Goal: Navigation & Orientation: Find specific page/section

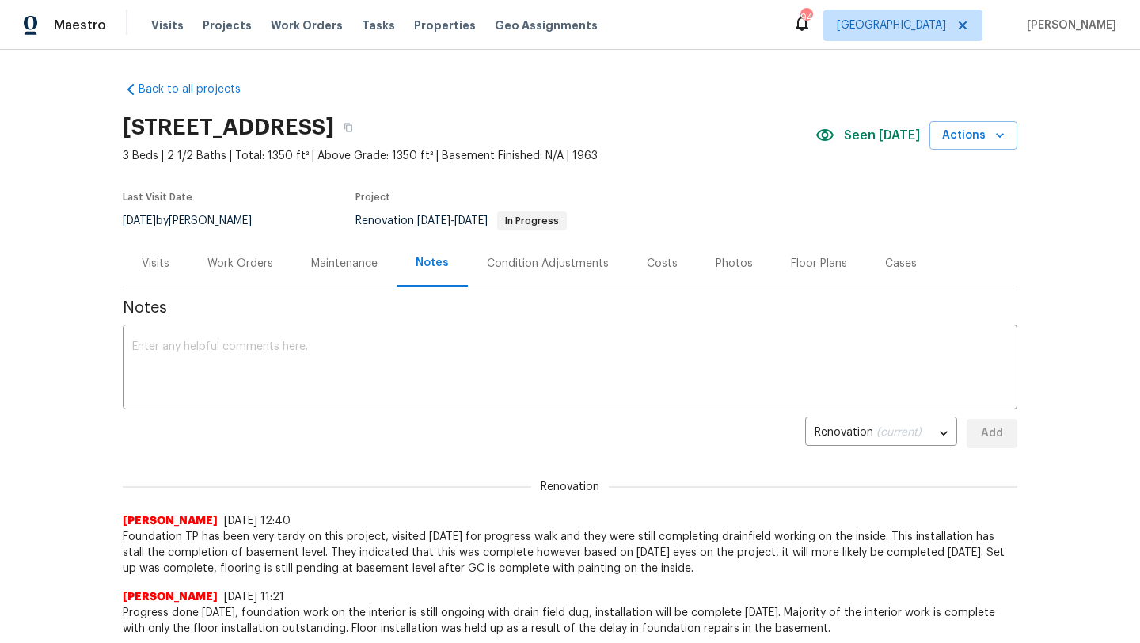
scroll to position [336, 0]
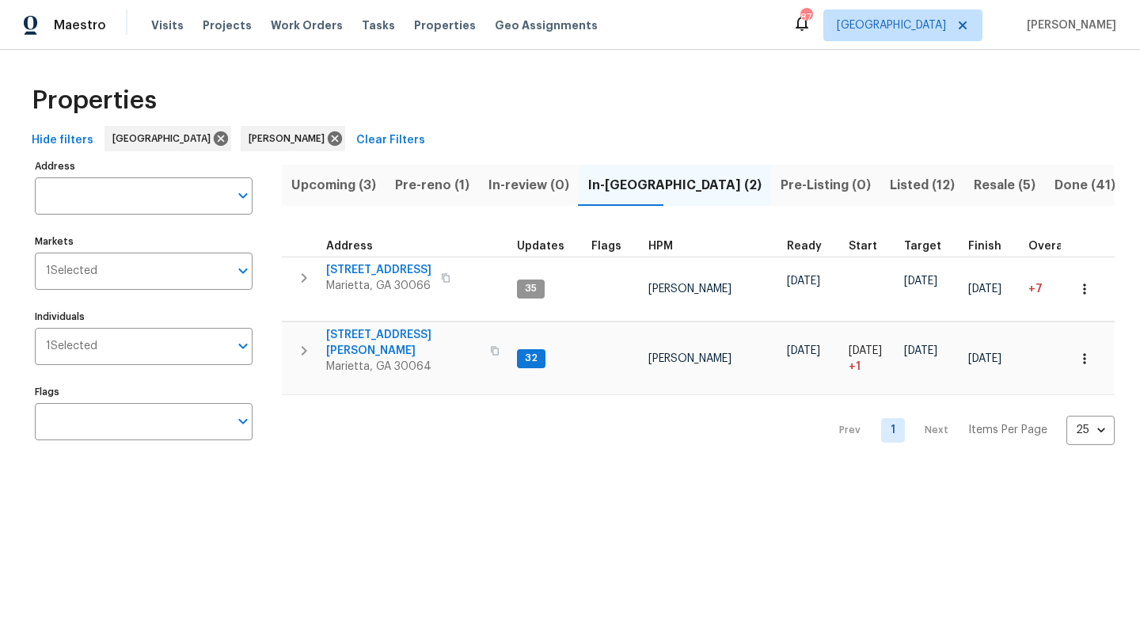
scroll to position [0, 203]
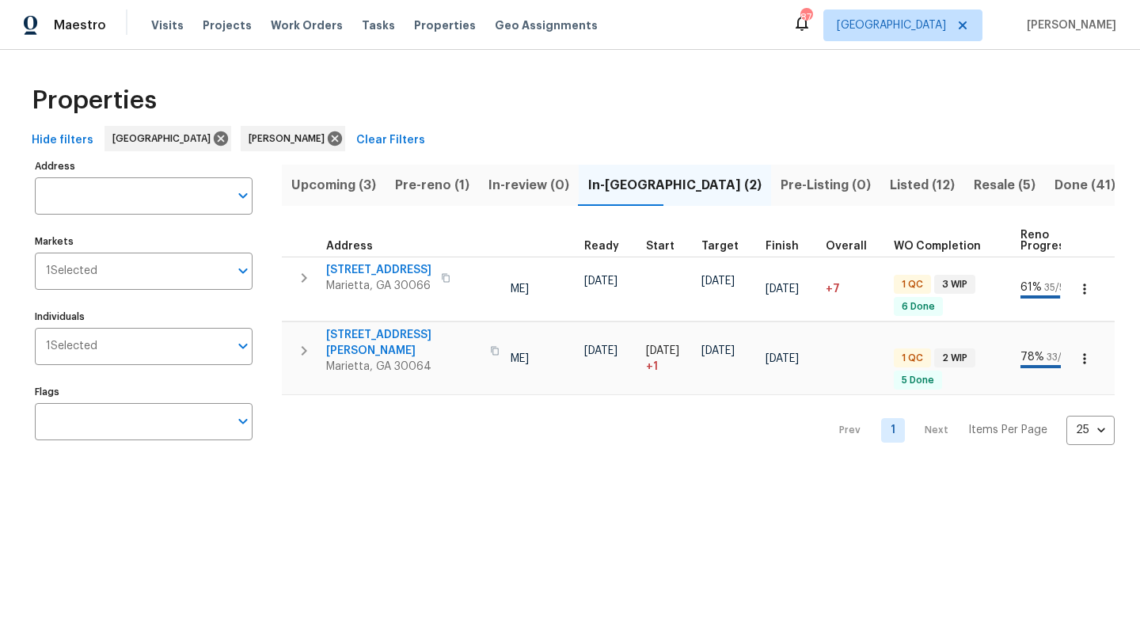
click at [974, 186] on span "Resale (5)" at bounding box center [1005, 185] width 62 height 22
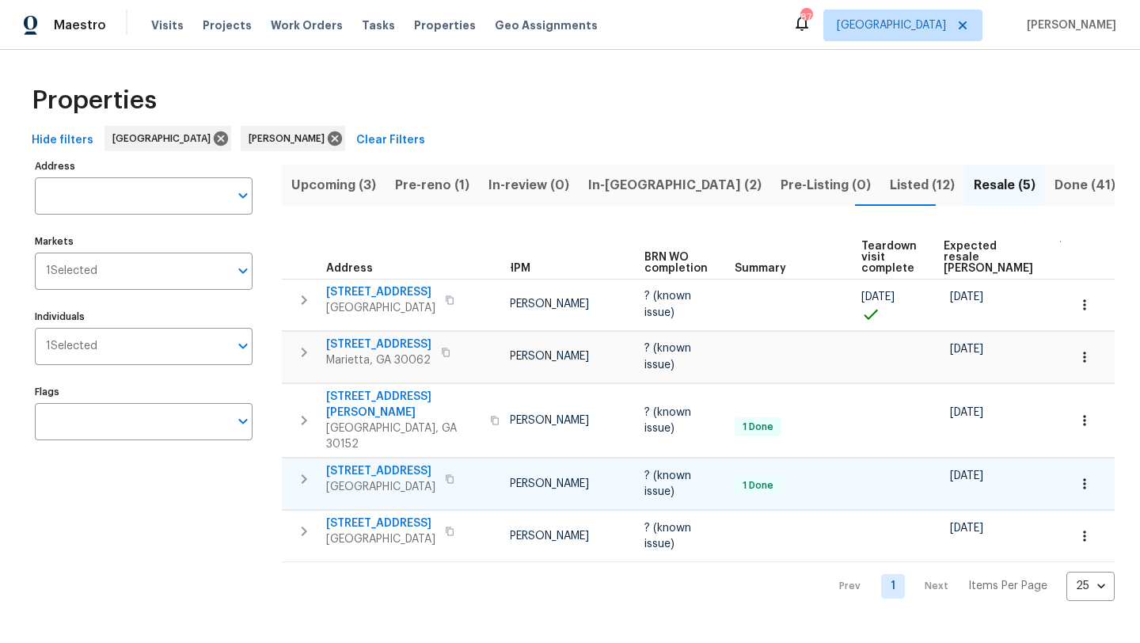
scroll to position [0, 121]
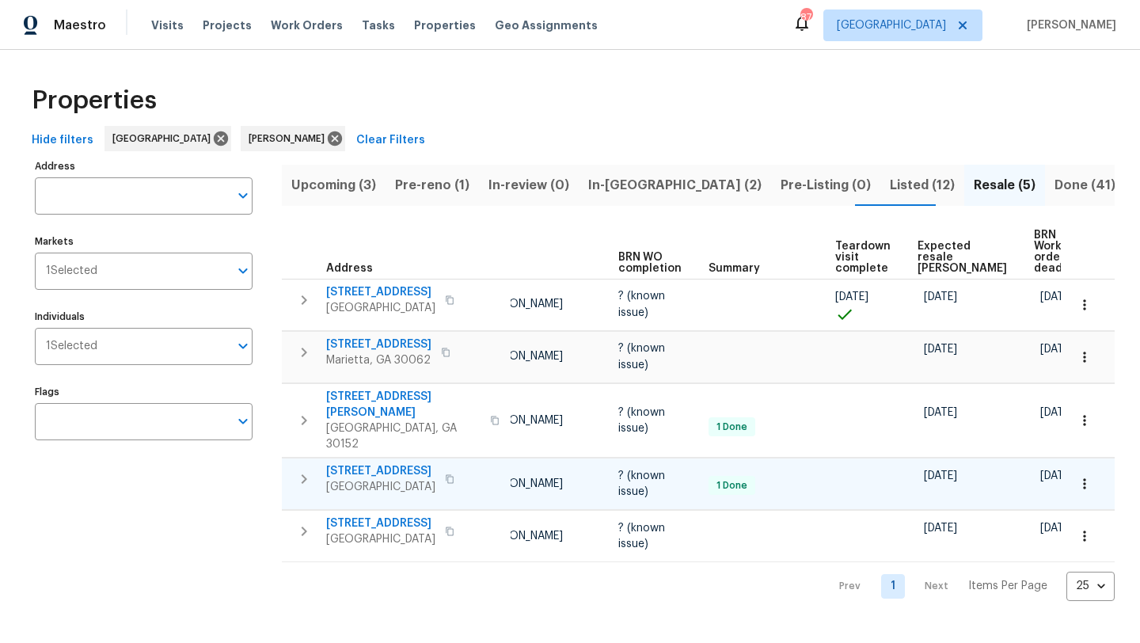
click at [527, 458] on td "[PERSON_NAME]" at bounding box center [542, 483] width 139 height 51
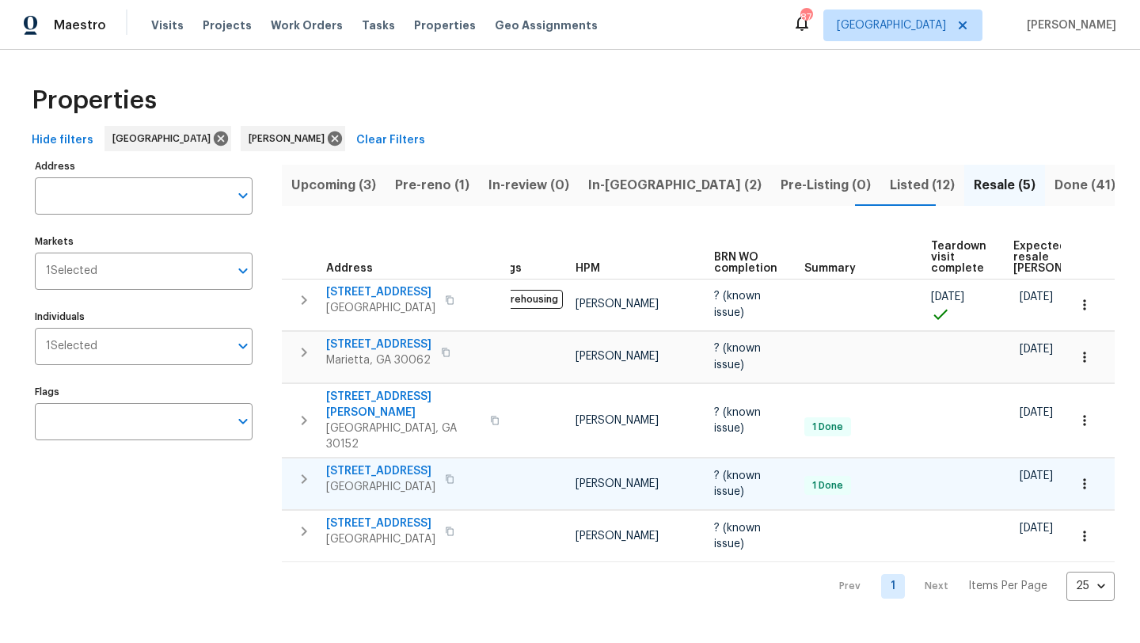
scroll to position [0, 0]
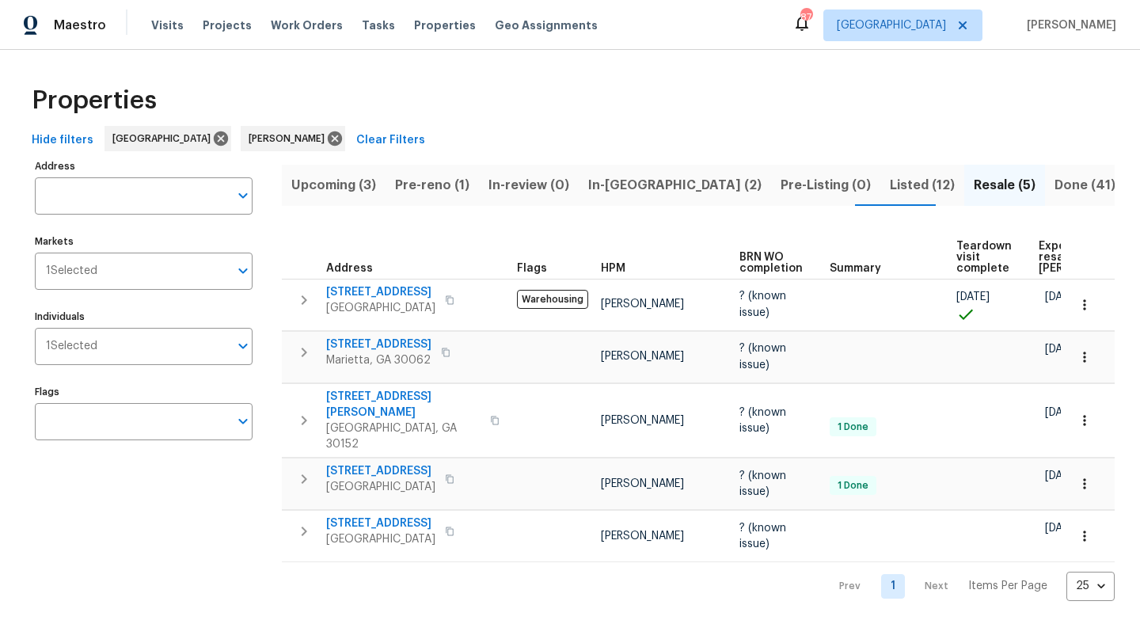
click at [890, 184] on span "Listed (12)" at bounding box center [922, 185] width 65 height 22
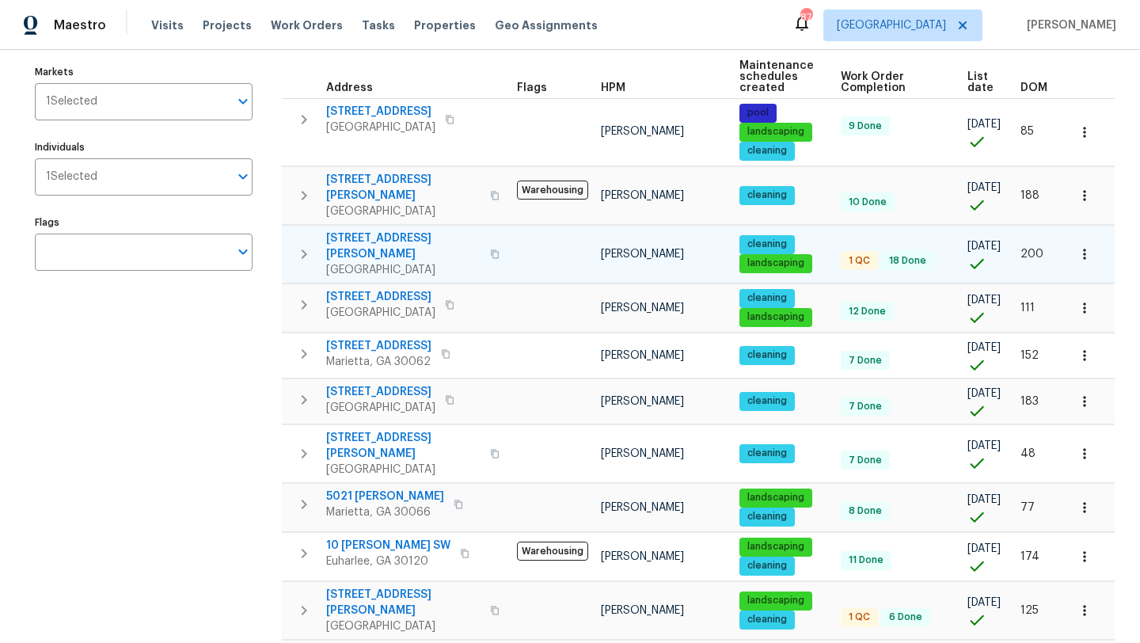
scroll to position [173, 0]
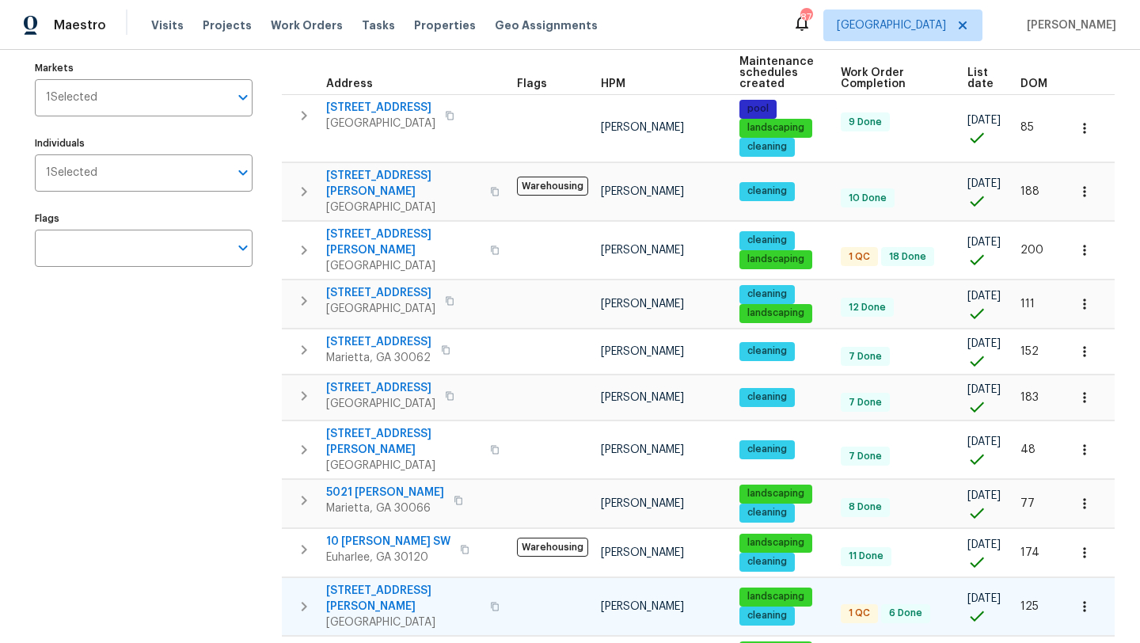
click at [378, 583] on span "58 Hamil Ct NW" at bounding box center [403, 599] width 154 height 32
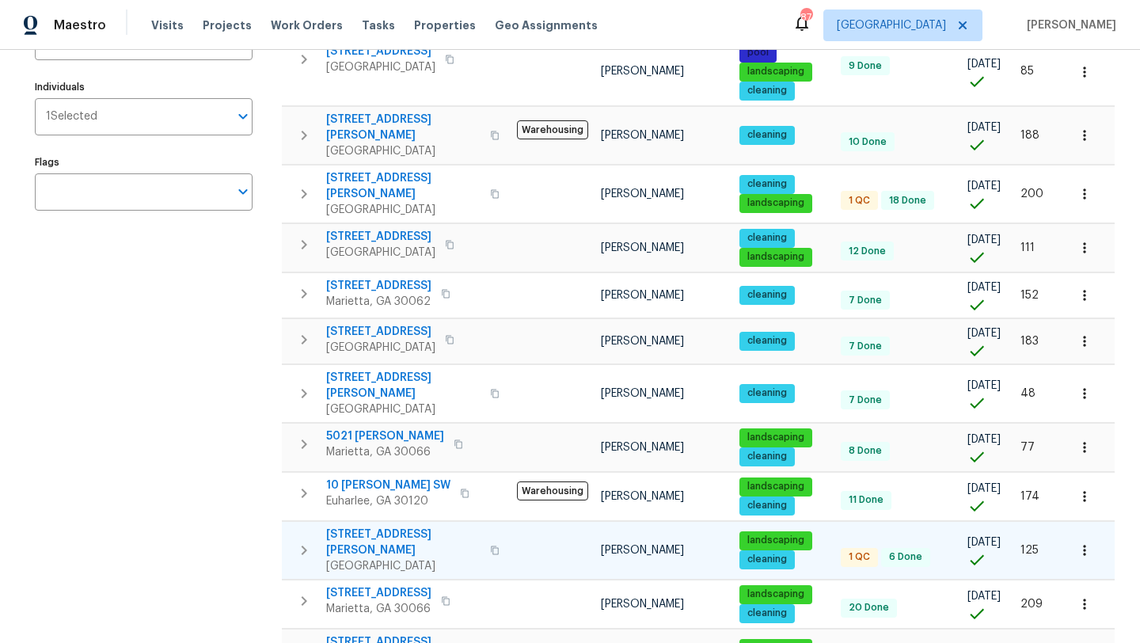
scroll to position [234, 0]
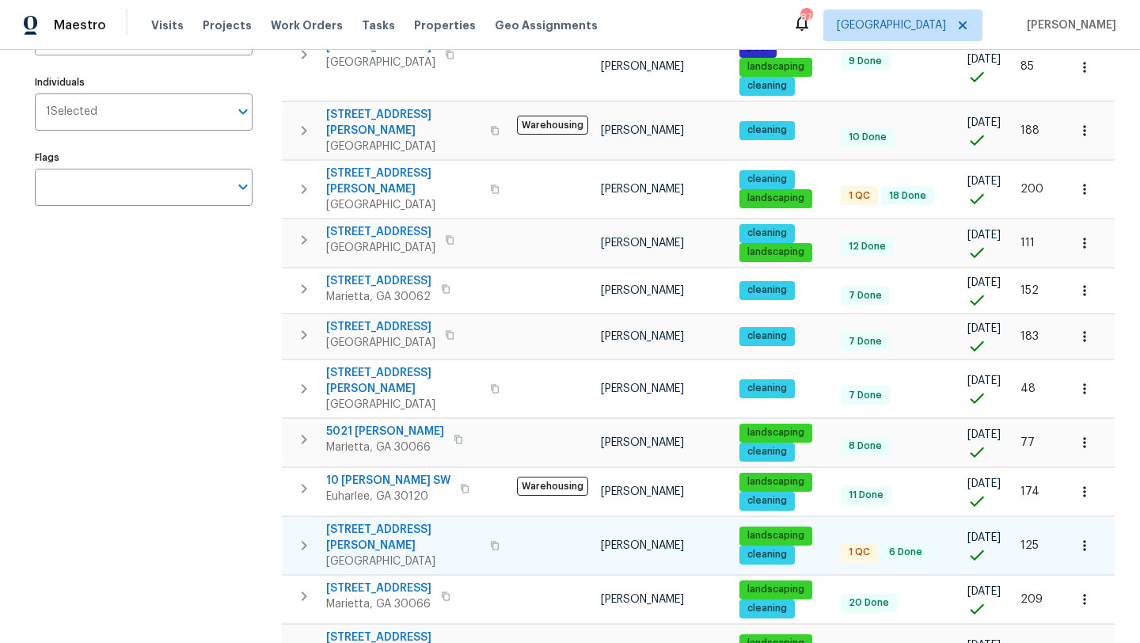
click at [526, 575] on td at bounding box center [553, 599] width 84 height 48
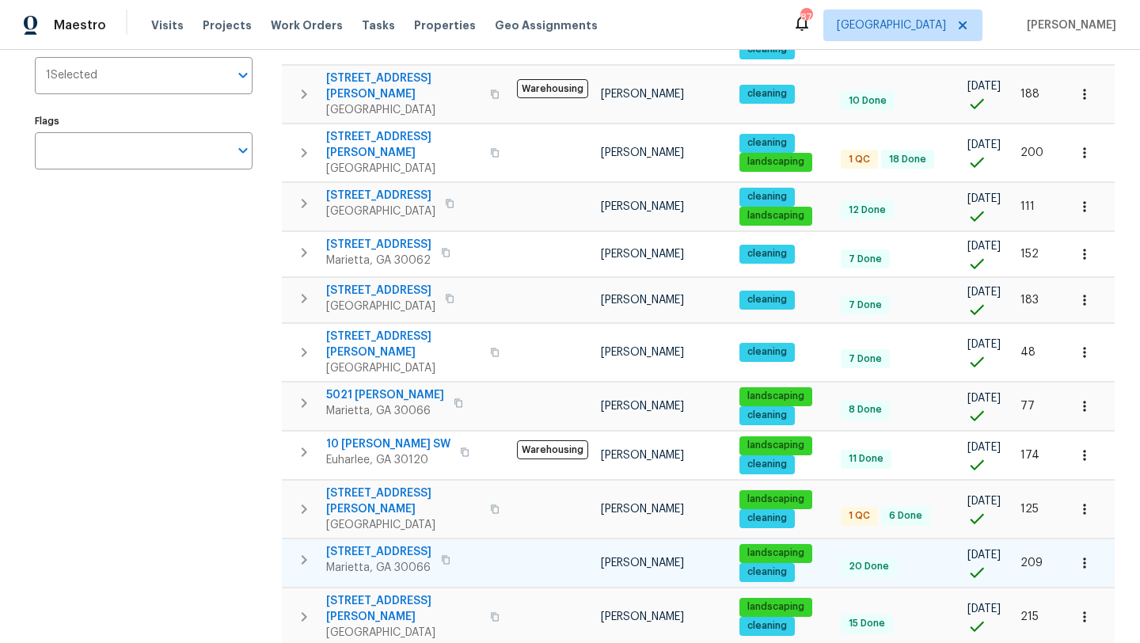
scroll to position [283, 0]
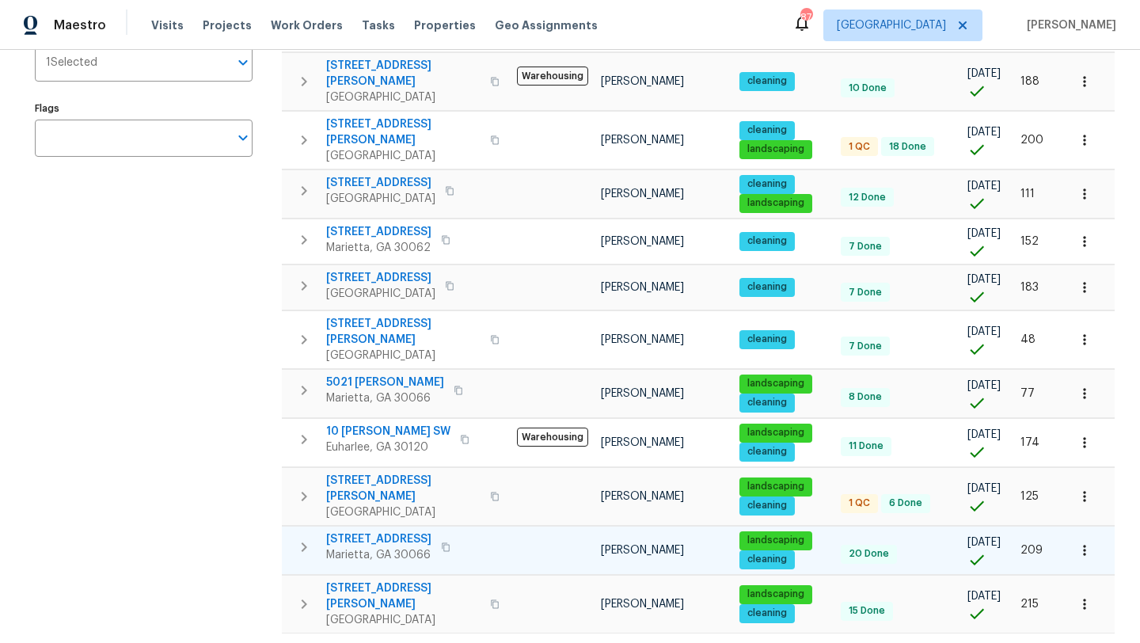
click at [387, 531] on span "61 Barrington Pl" at bounding box center [378, 539] width 105 height 16
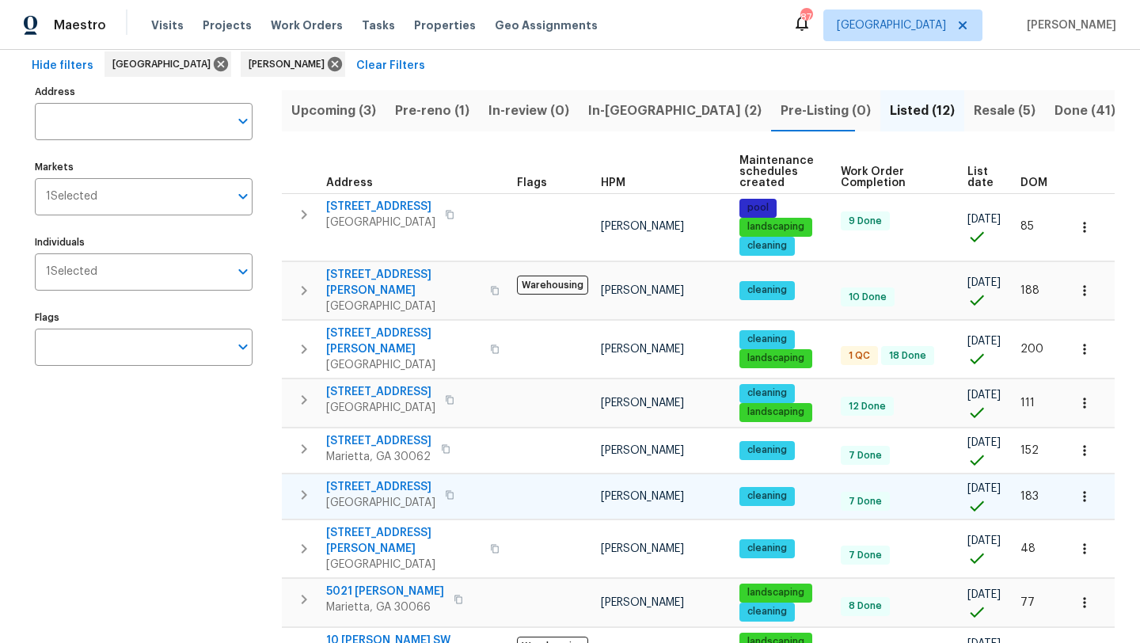
scroll to position [0, 0]
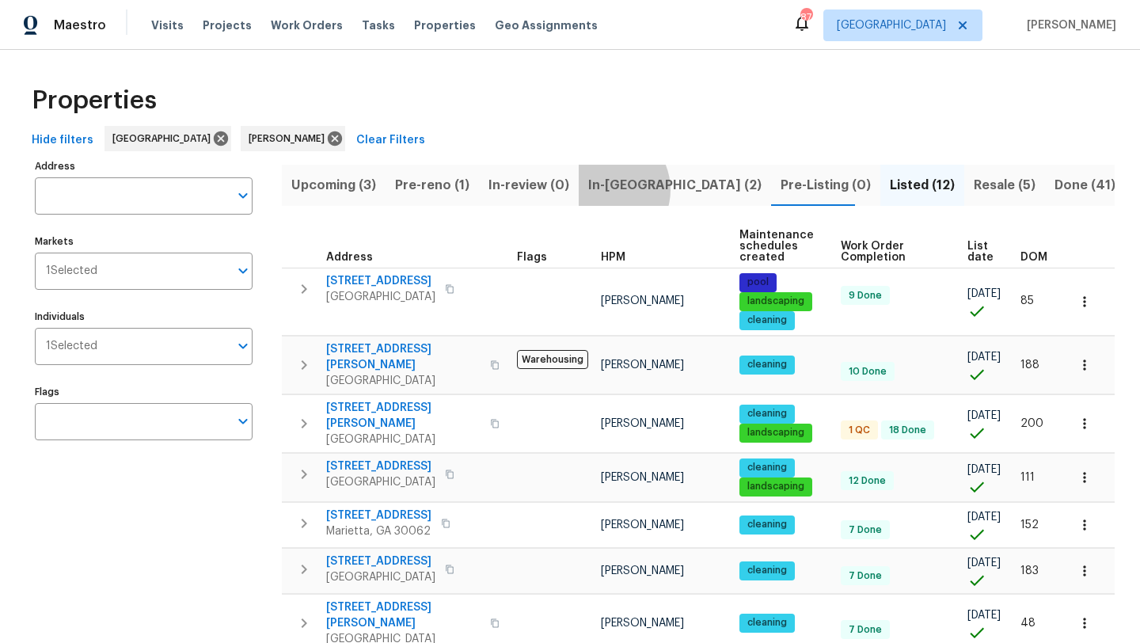
click at [603, 189] on span "In-reno (2)" at bounding box center [674, 185] width 173 height 22
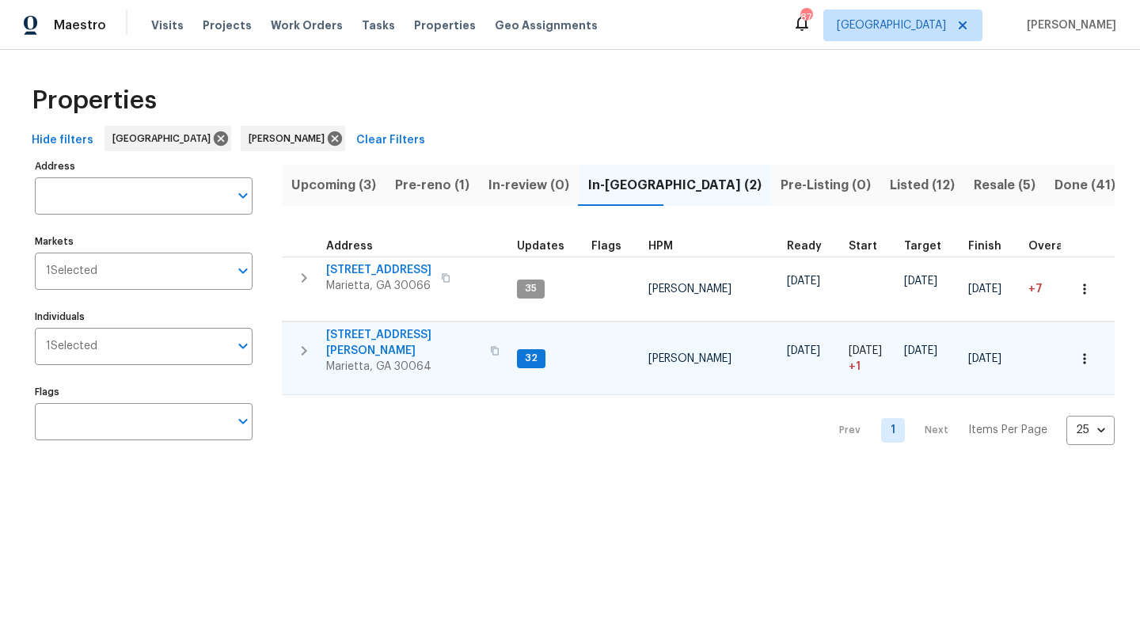
click at [491, 347] on icon "button" at bounding box center [495, 351] width 8 height 9
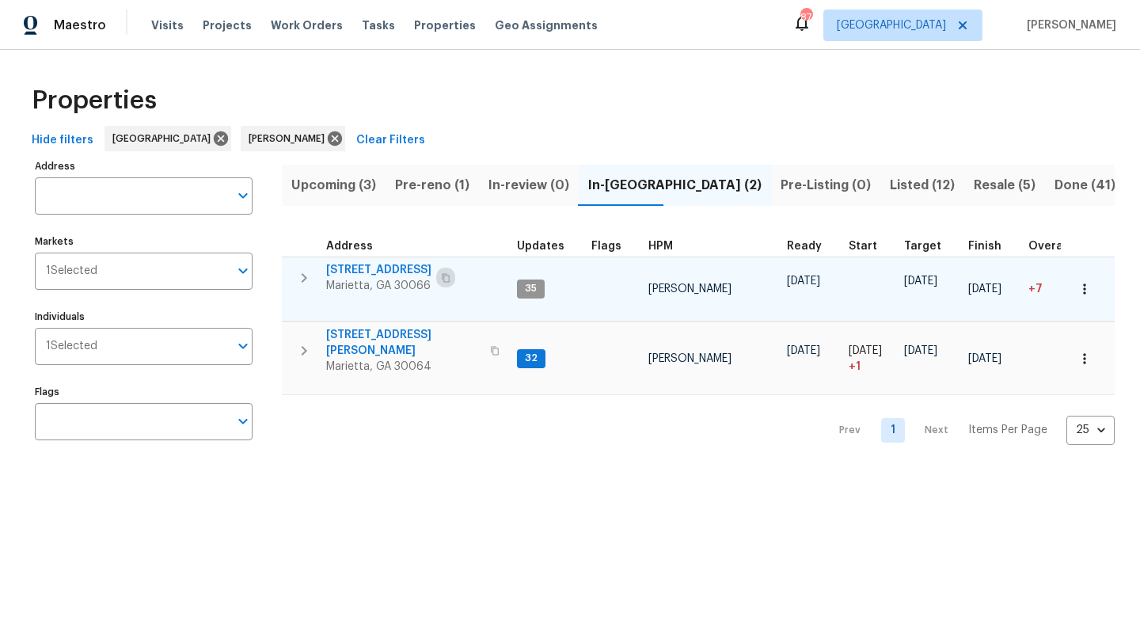
click at [447, 276] on icon "button" at bounding box center [446, 277] width 8 height 9
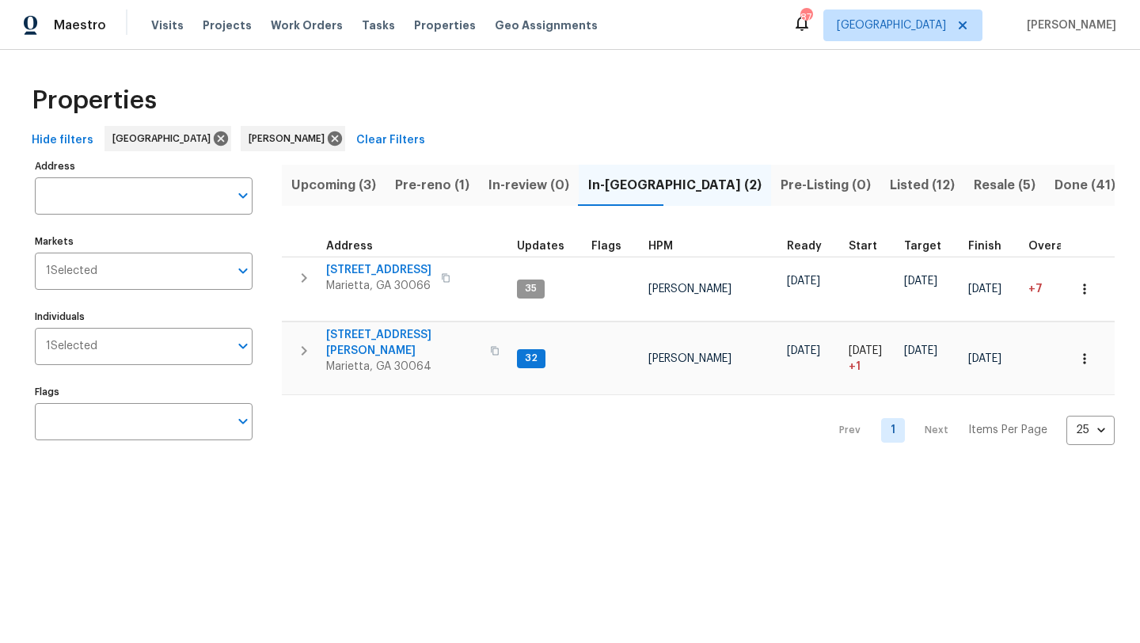
click at [890, 181] on span "Listed (12)" at bounding box center [922, 185] width 65 height 22
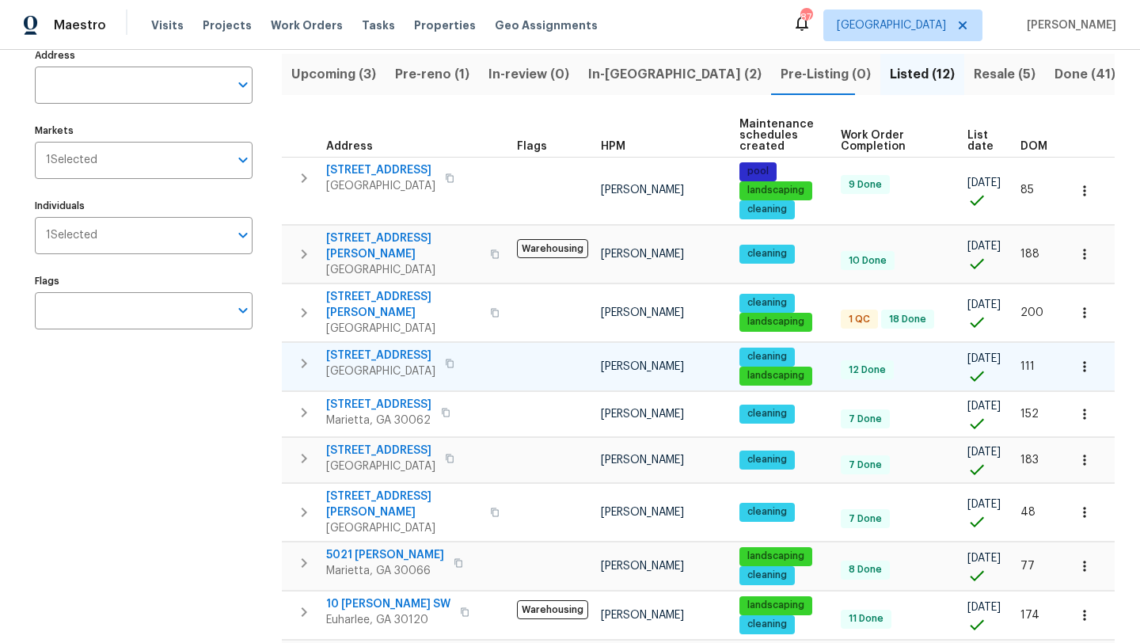
scroll to position [115, 0]
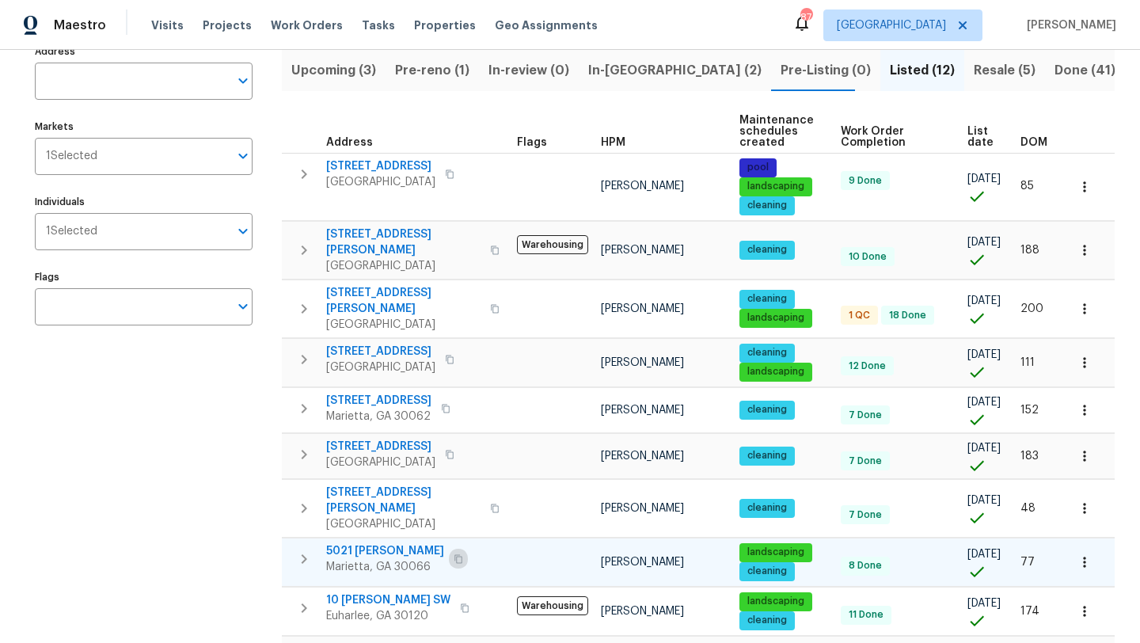
click at [454, 554] on icon "button" at bounding box center [459, 559] width 10 height 10
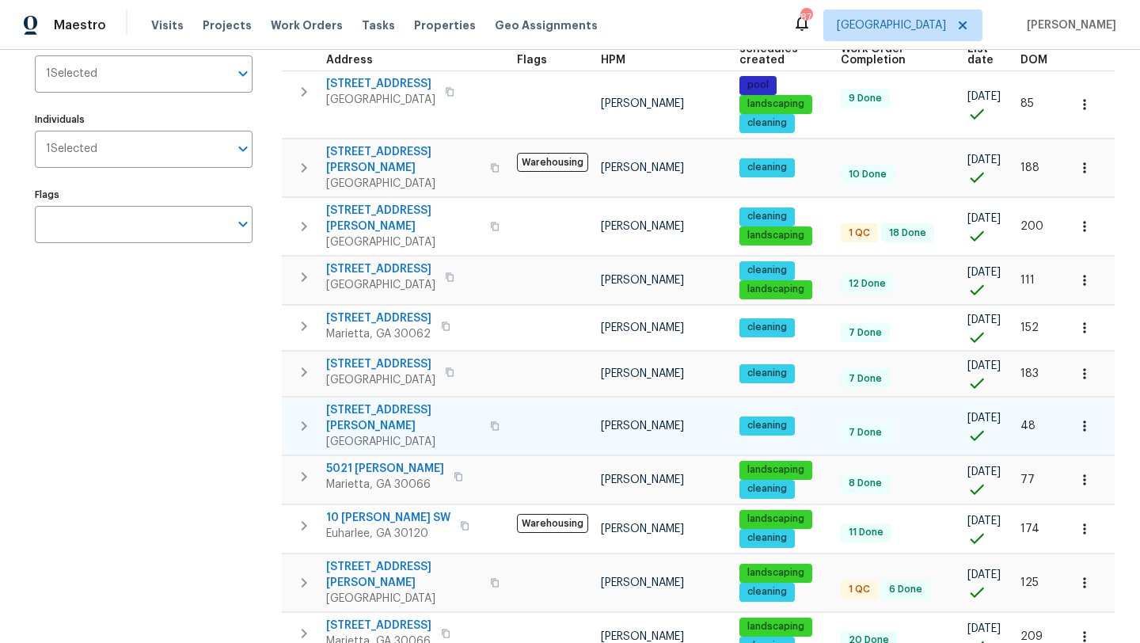
scroll to position [198, 0]
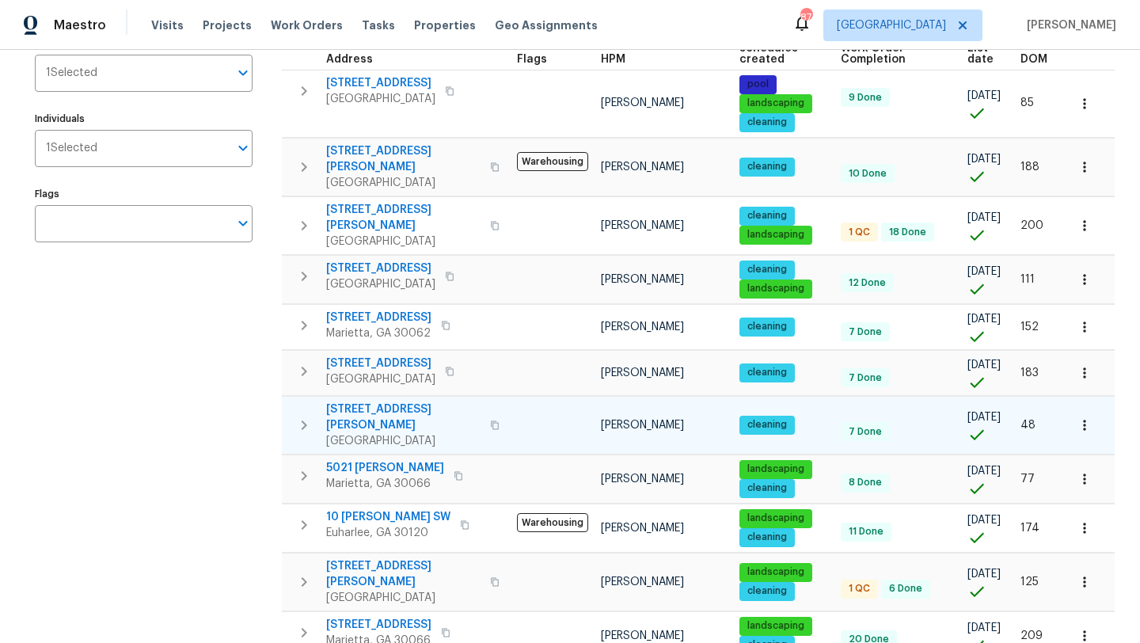
click at [426, 525] on span "Euharlee, GA 30120" at bounding box center [388, 533] width 124 height 16
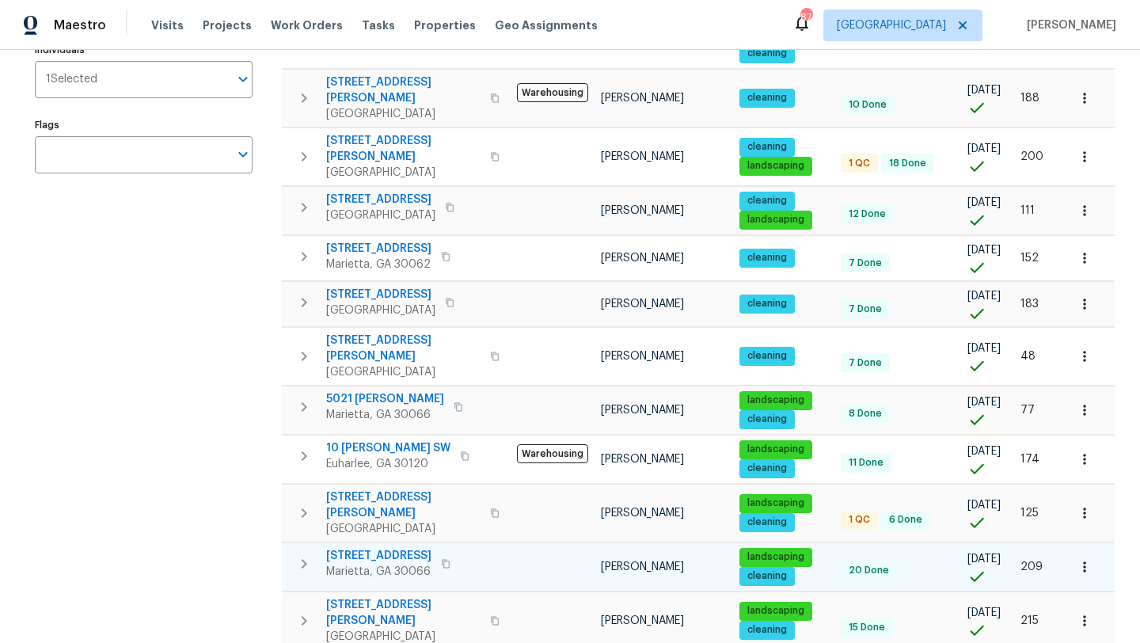
scroll to position [266, 0]
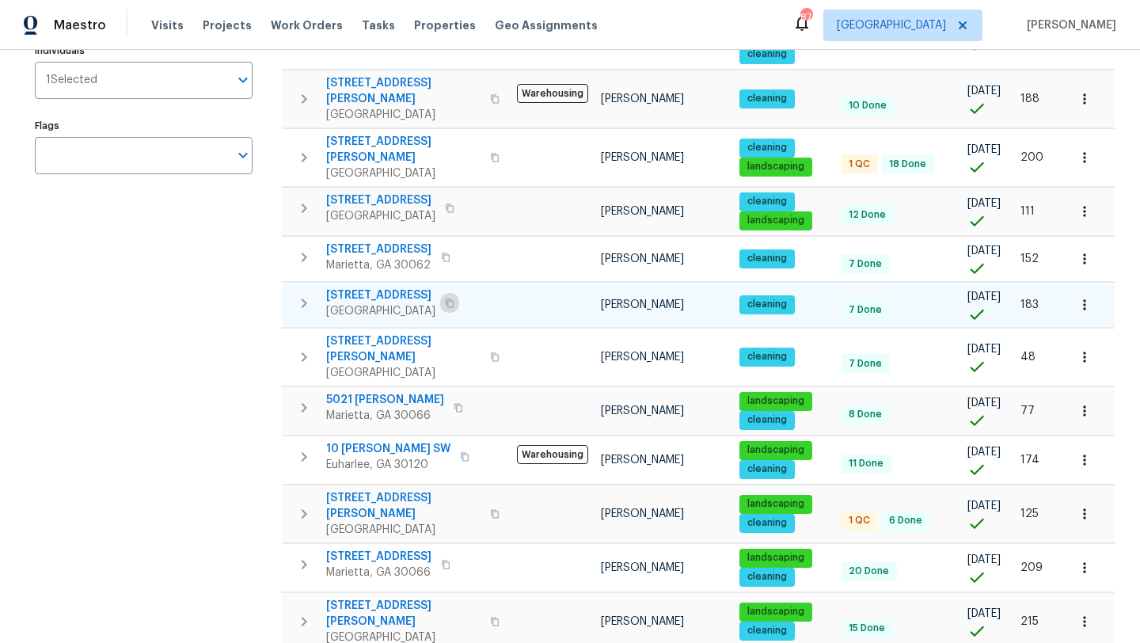
click at [446, 298] on icon "button" at bounding box center [450, 302] width 8 height 9
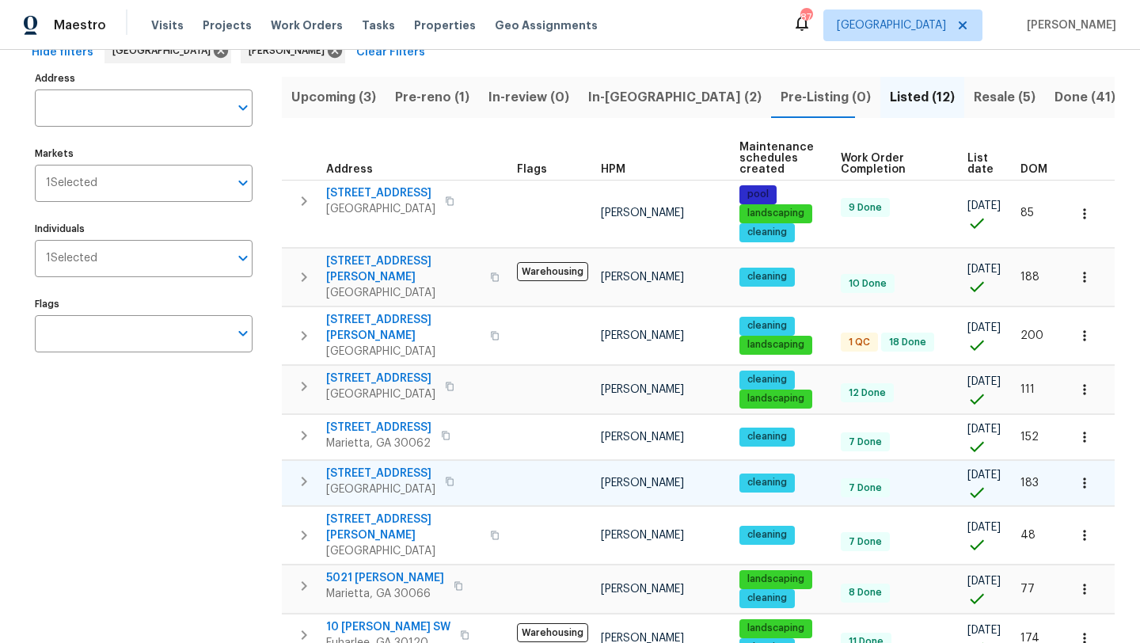
scroll to position [0, 0]
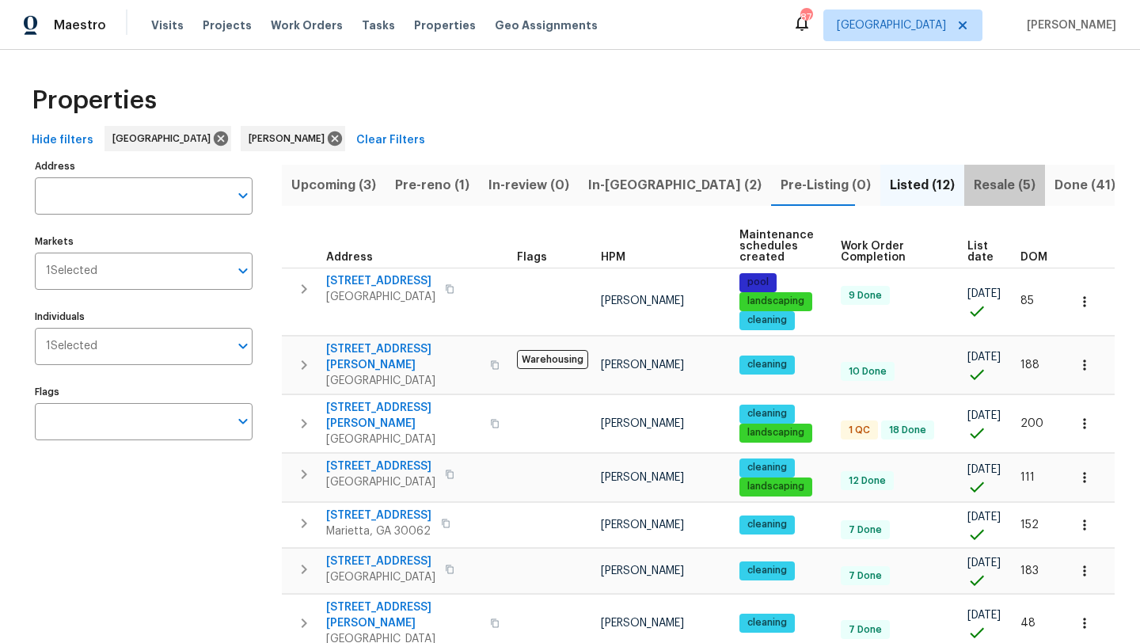
click at [974, 183] on span "Resale (5)" at bounding box center [1005, 185] width 62 height 22
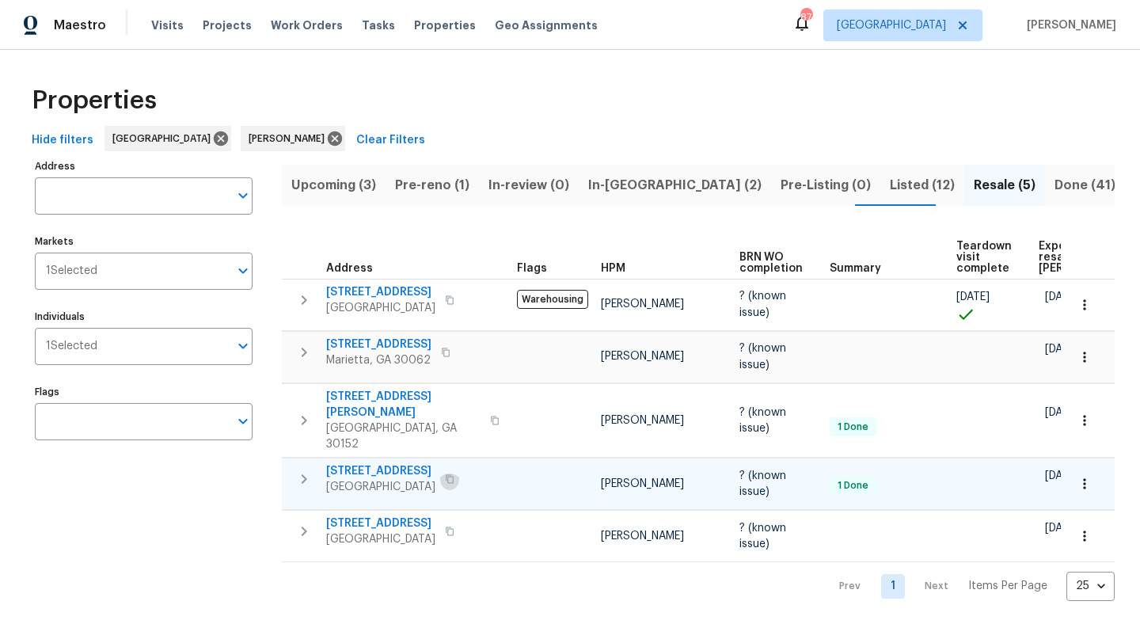
click at [459, 472] on button "button" at bounding box center [449, 479] width 19 height 22
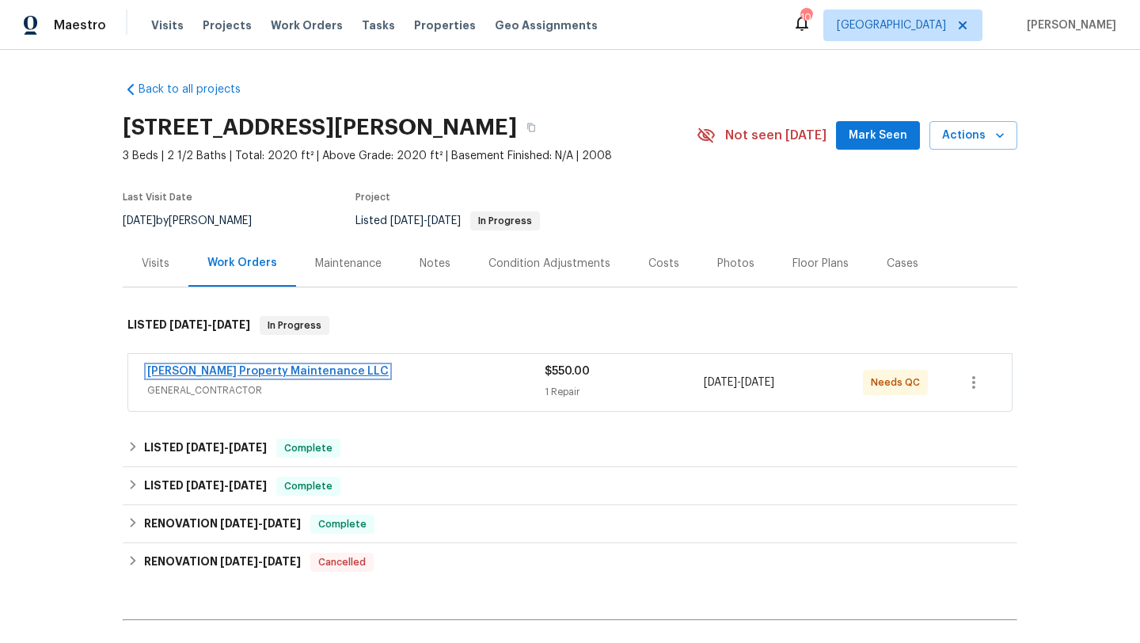
click at [266, 373] on link "Glen Property Maintenance LLC" at bounding box center [267, 371] width 241 height 11
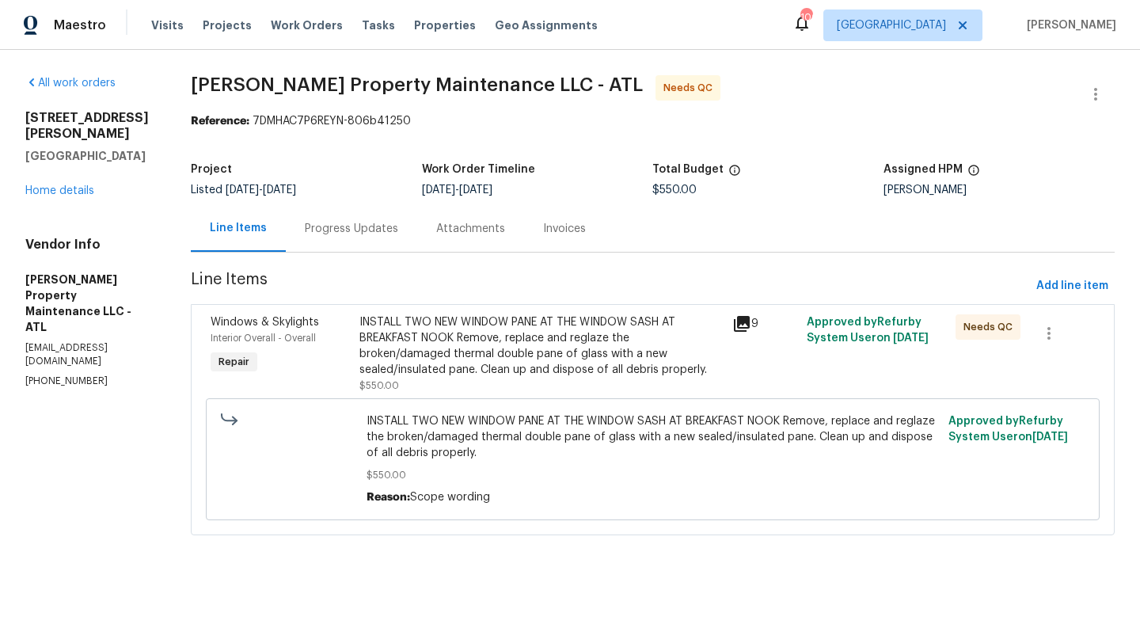
click at [364, 230] on div "Progress Updates" at bounding box center [351, 229] width 93 height 16
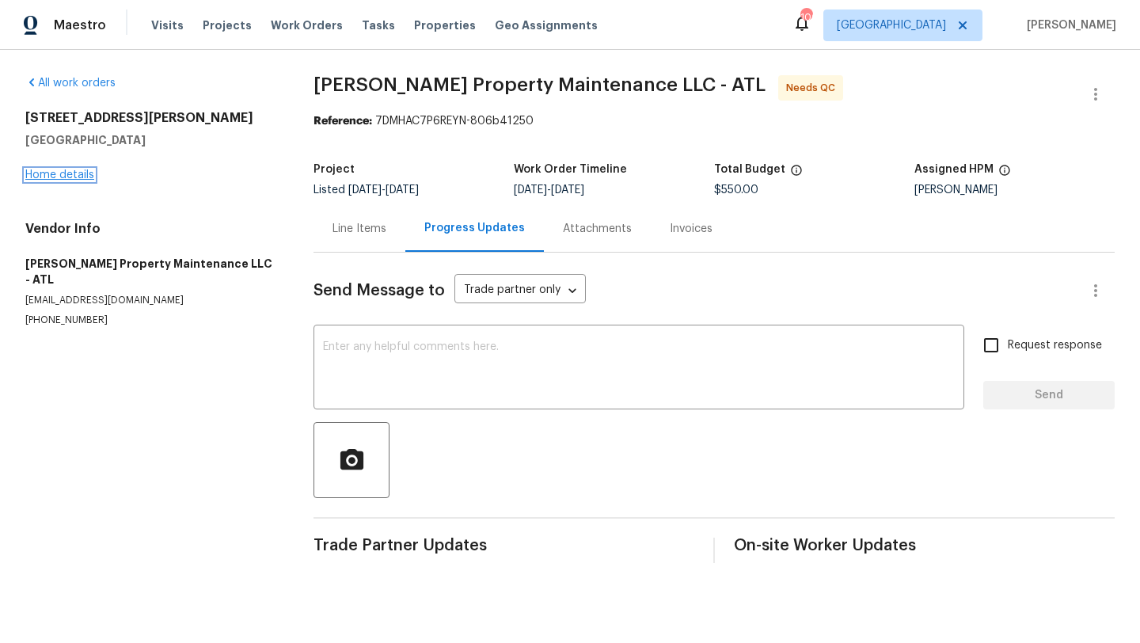
click at [86, 175] on link "Home details" at bounding box center [59, 174] width 69 height 11
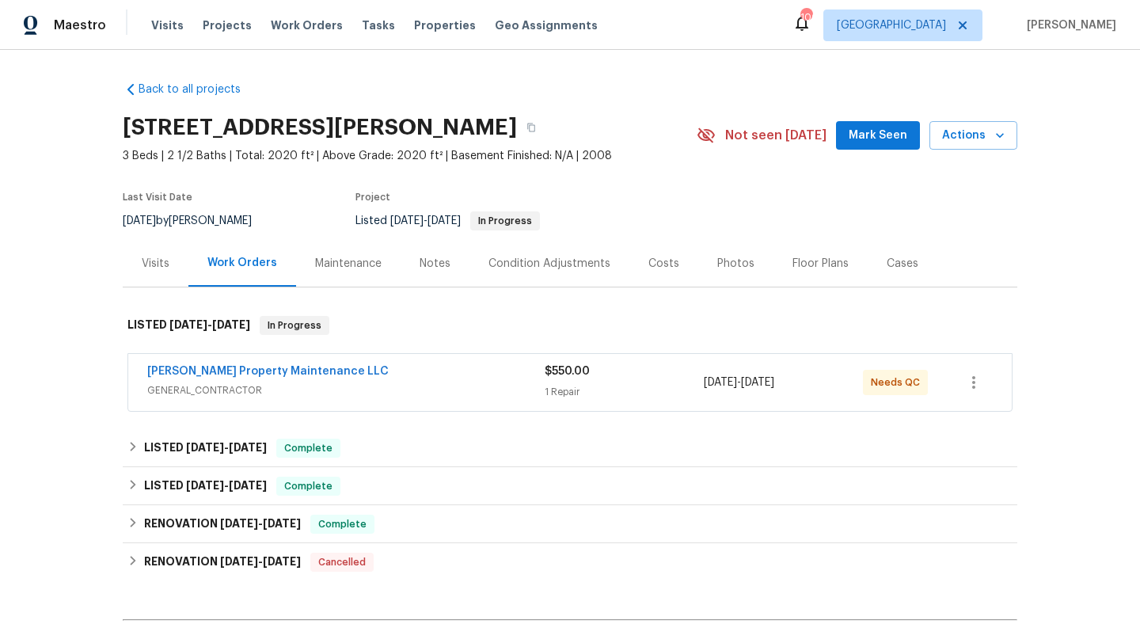
click at [169, 383] on span "GENERAL_CONTRACTOR" at bounding box center [345, 390] width 397 height 16
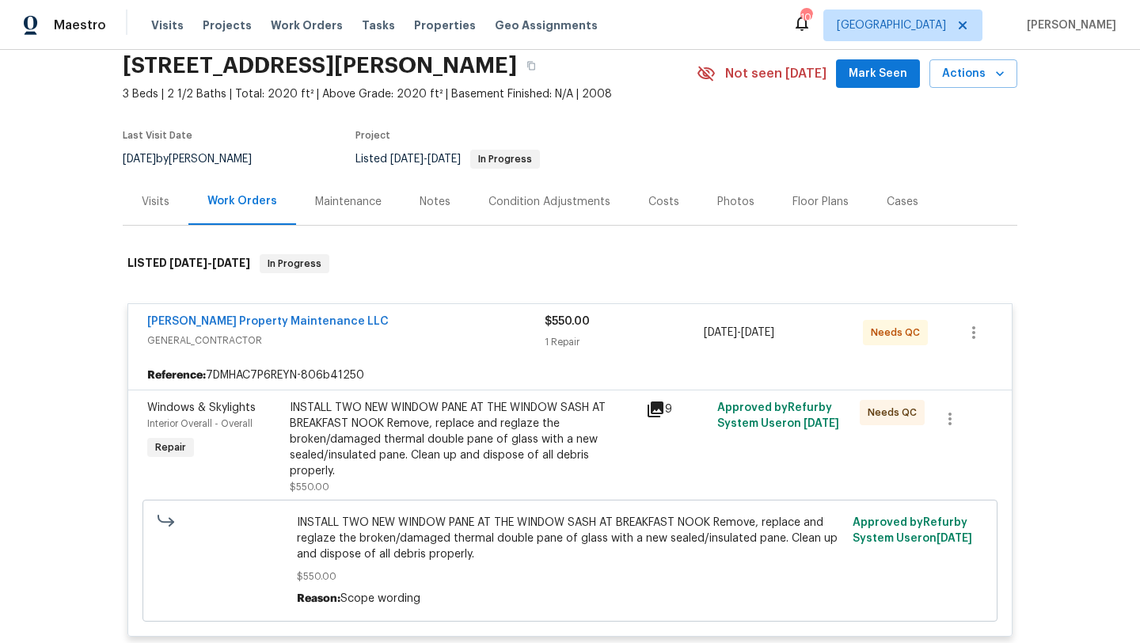
scroll to position [64, 0]
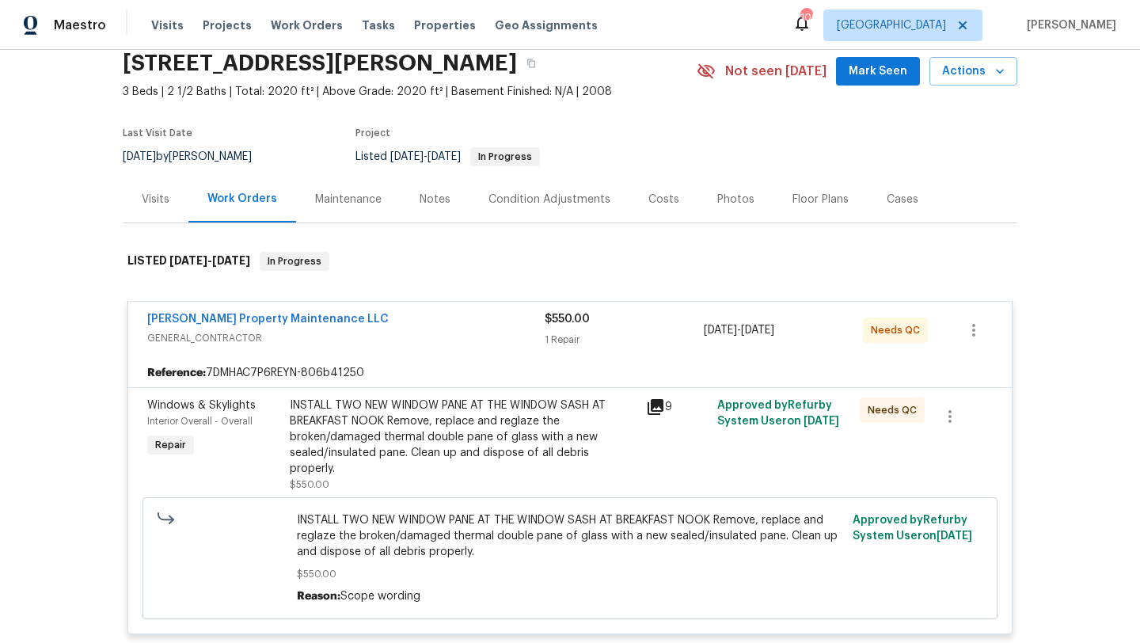
click at [184, 412] on div "Windows & Skylights" at bounding box center [213, 405] width 133 height 16
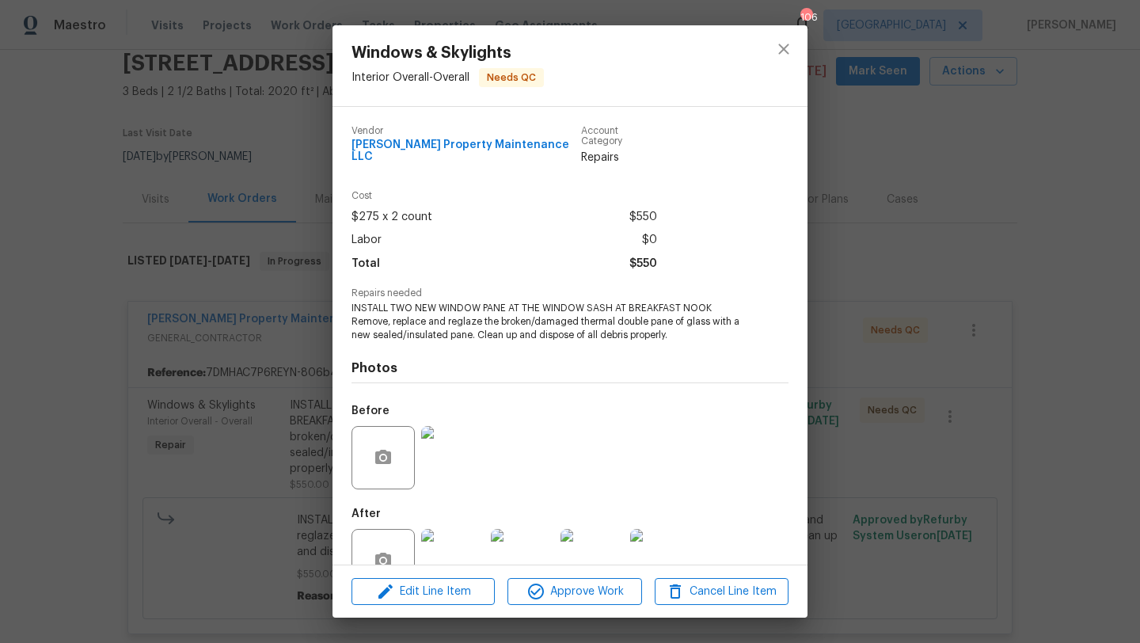
scroll to position [34, 0]
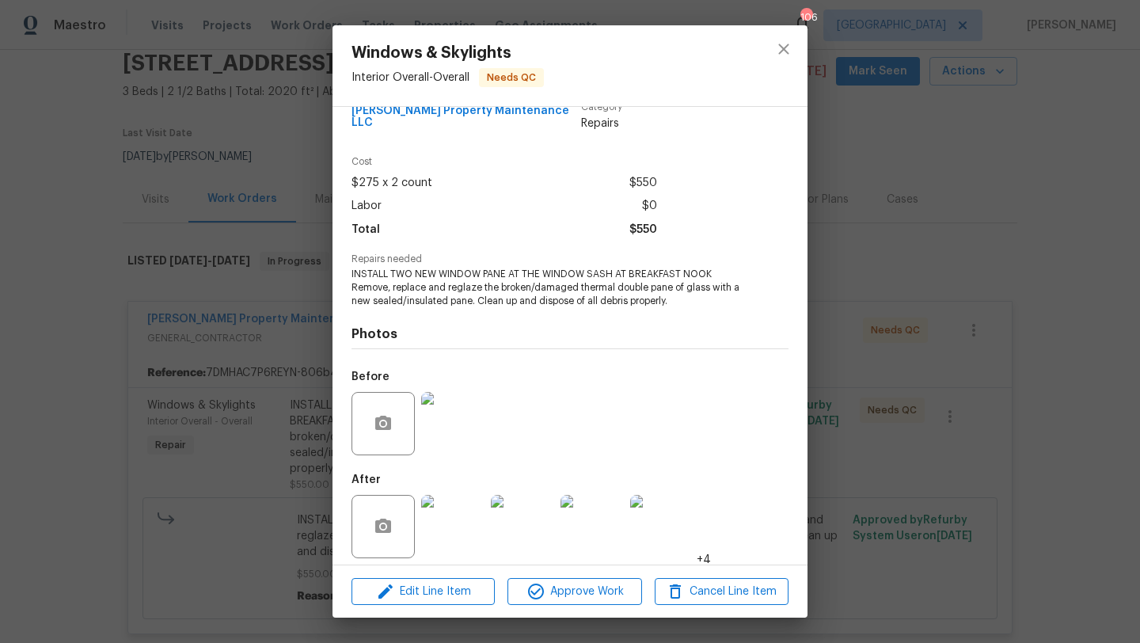
click at [456, 498] on img at bounding box center [452, 526] width 63 height 63
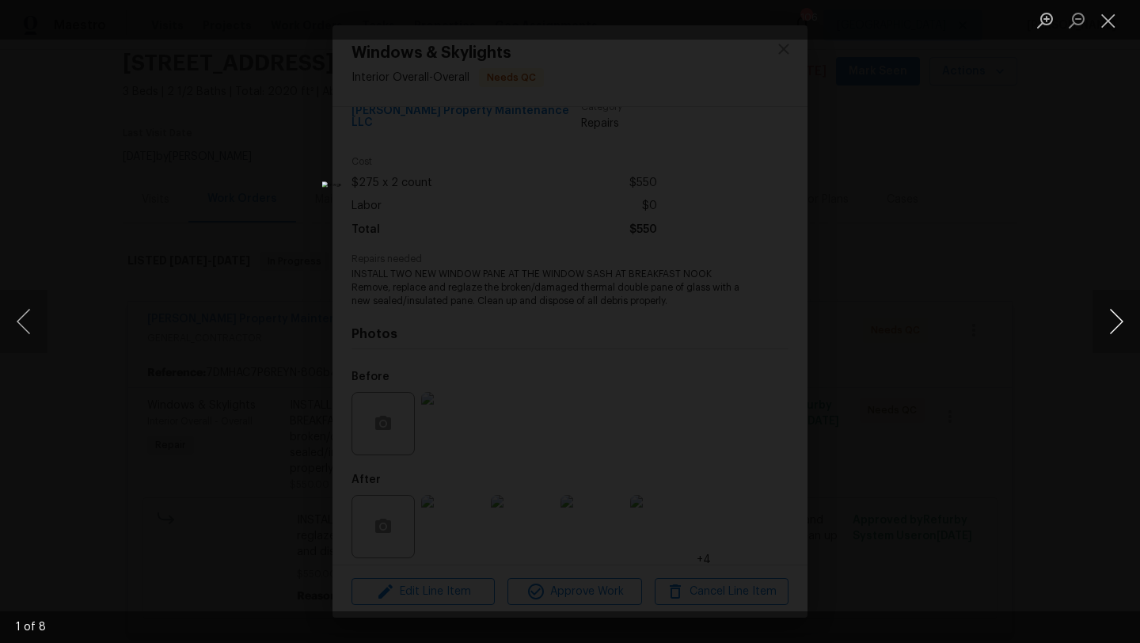
click at [1119, 322] on button "Next image" at bounding box center [1117, 321] width 48 height 63
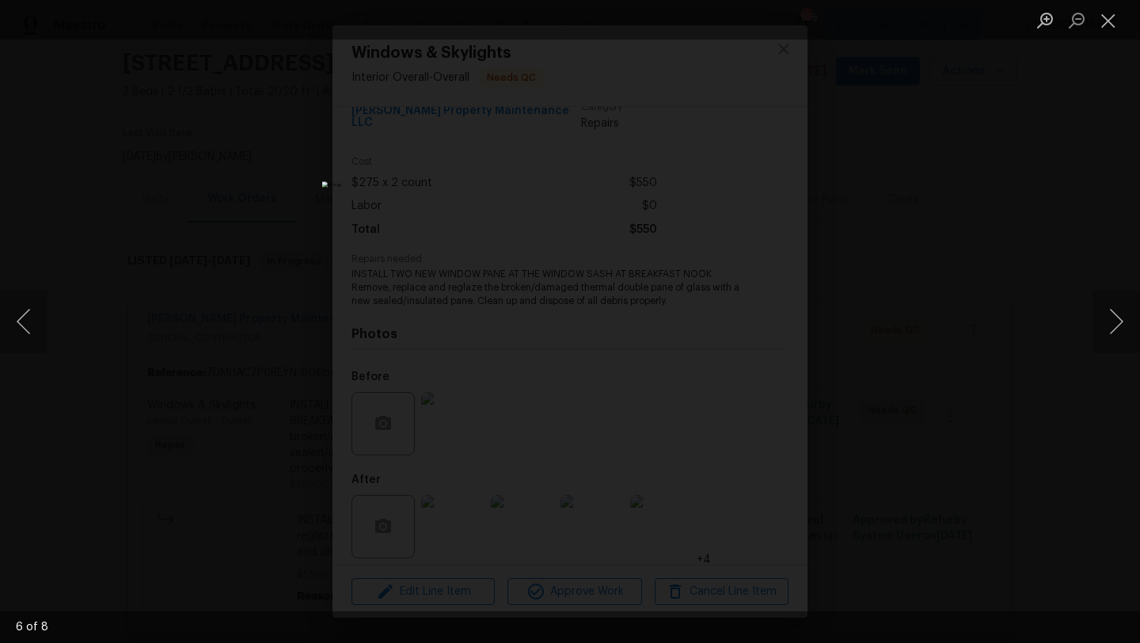
click at [1068, 135] on div "Lightbox" at bounding box center [570, 321] width 1140 height 643
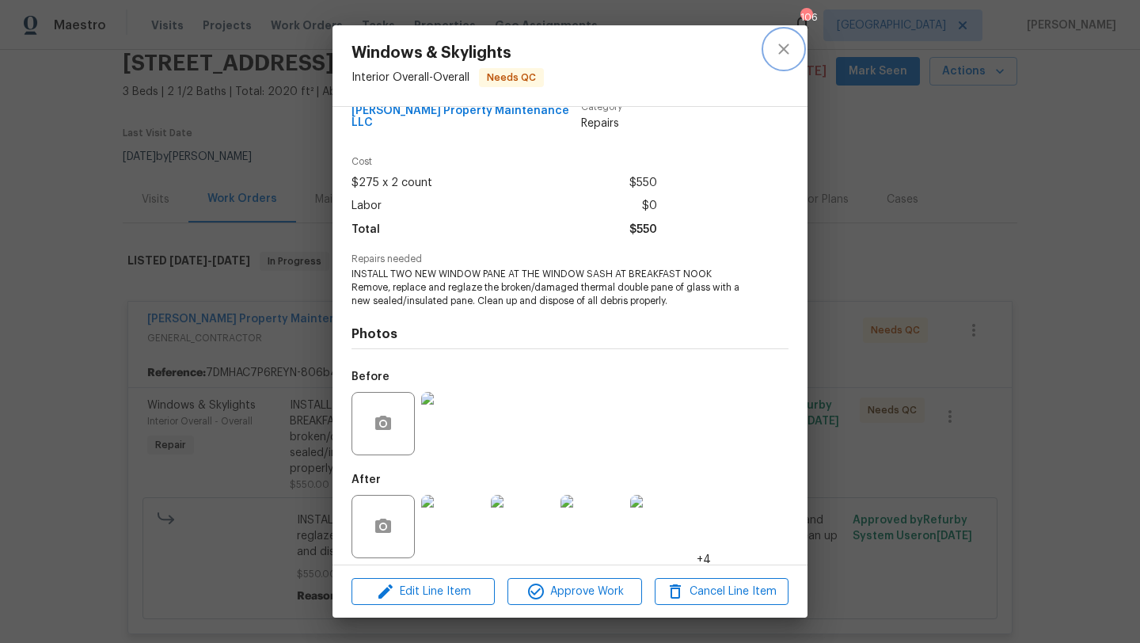
click at [791, 54] on icon "close" at bounding box center [783, 49] width 19 height 19
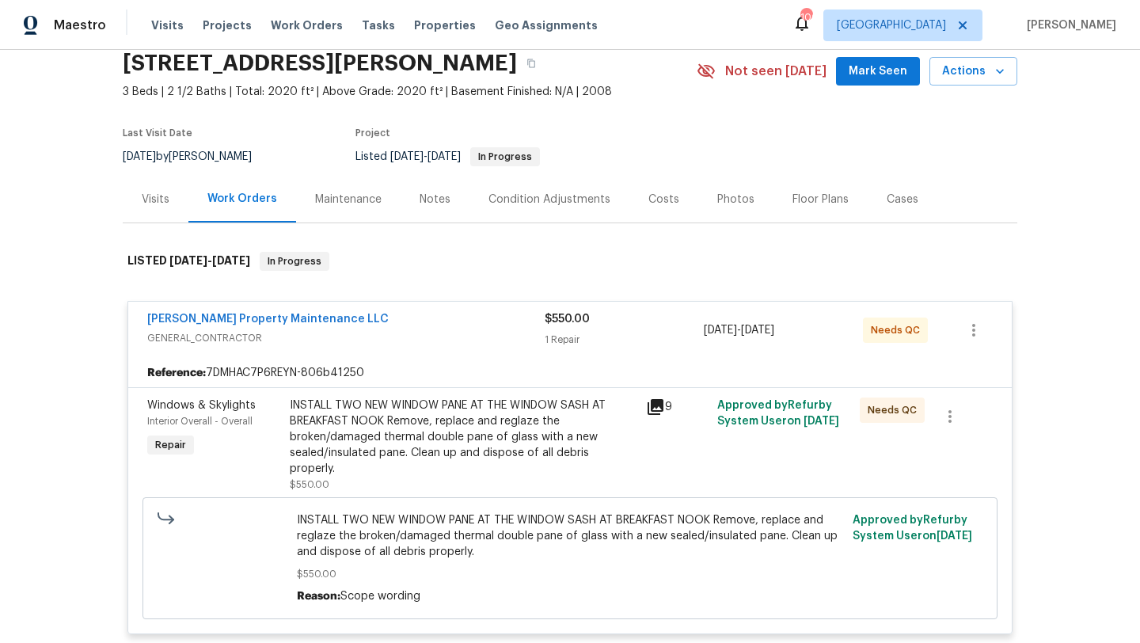
click at [187, 325] on span "Glen Property Maintenance LLC" at bounding box center [267, 319] width 241 height 16
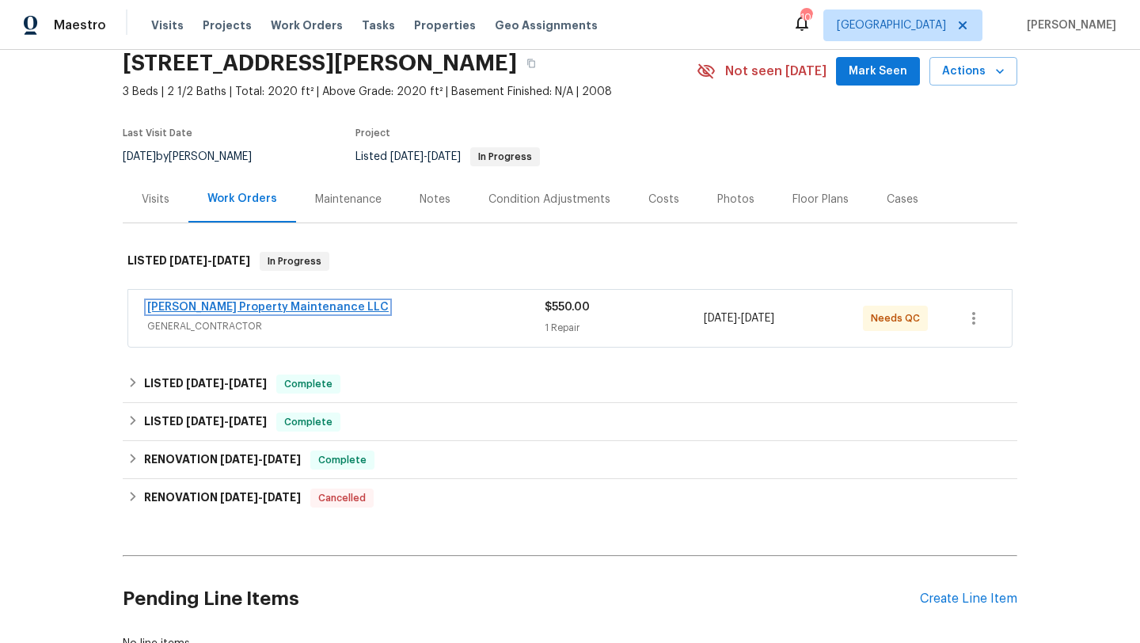
click at [160, 310] on link "Glen Property Maintenance LLC" at bounding box center [267, 307] width 241 height 11
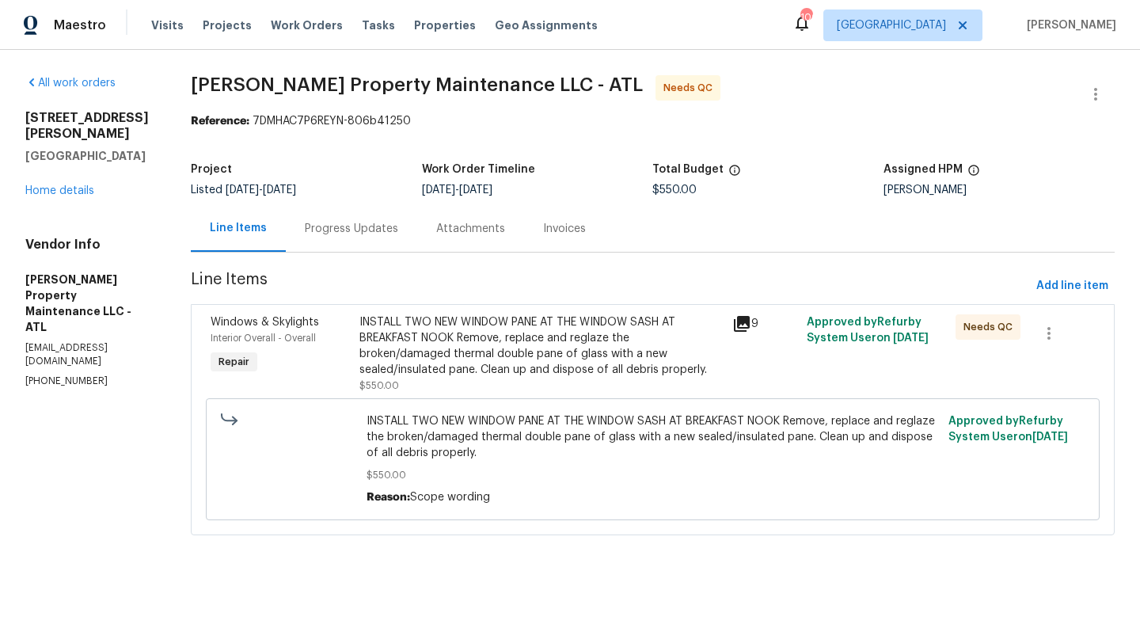
click at [243, 330] on div "Interior Overall - Overall" at bounding box center [280, 338] width 139 height 16
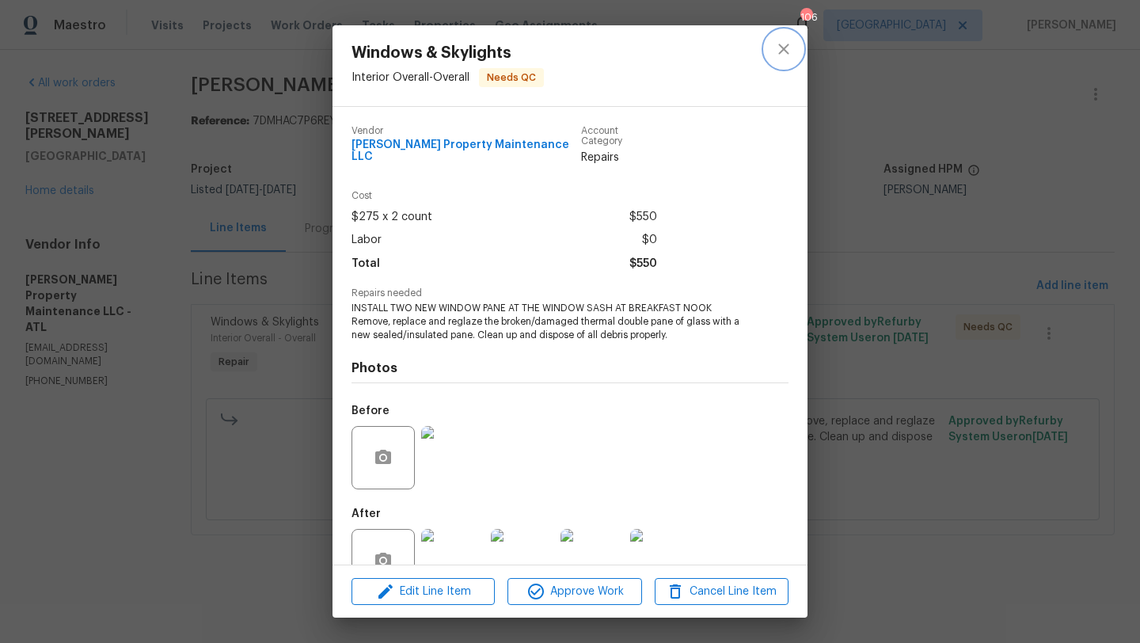
click at [776, 55] on icon "close" at bounding box center [783, 49] width 19 height 19
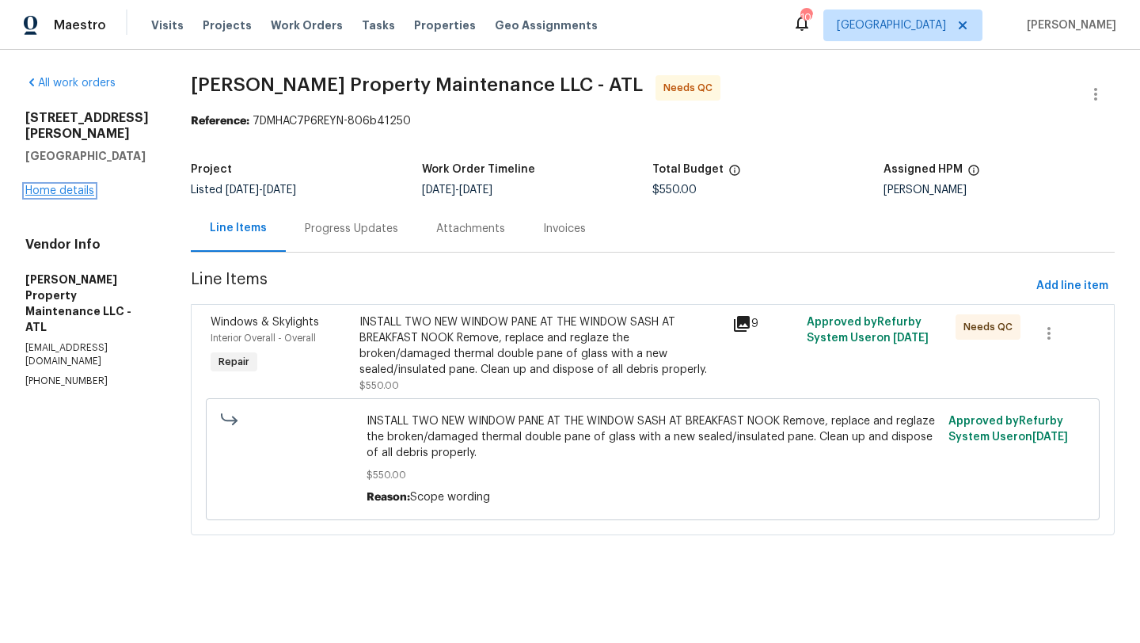
click at [76, 185] on link "Home details" at bounding box center [59, 190] width 69 height 11
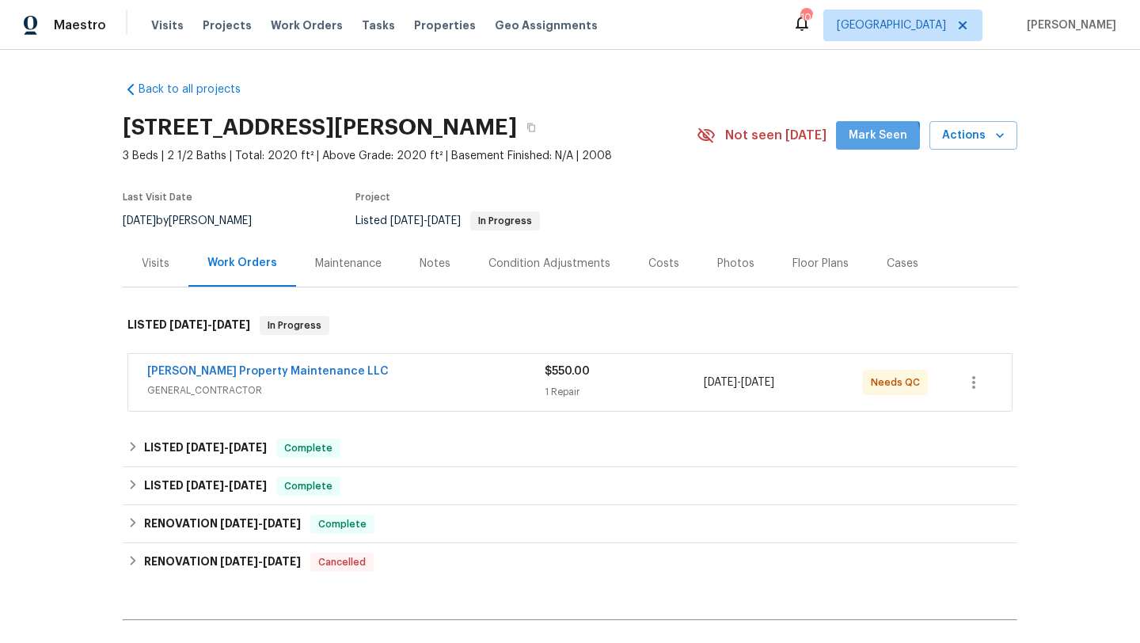
click at [866, 141] on span "Mark Seen" at bounding box center [878, 136] width 59 height 20
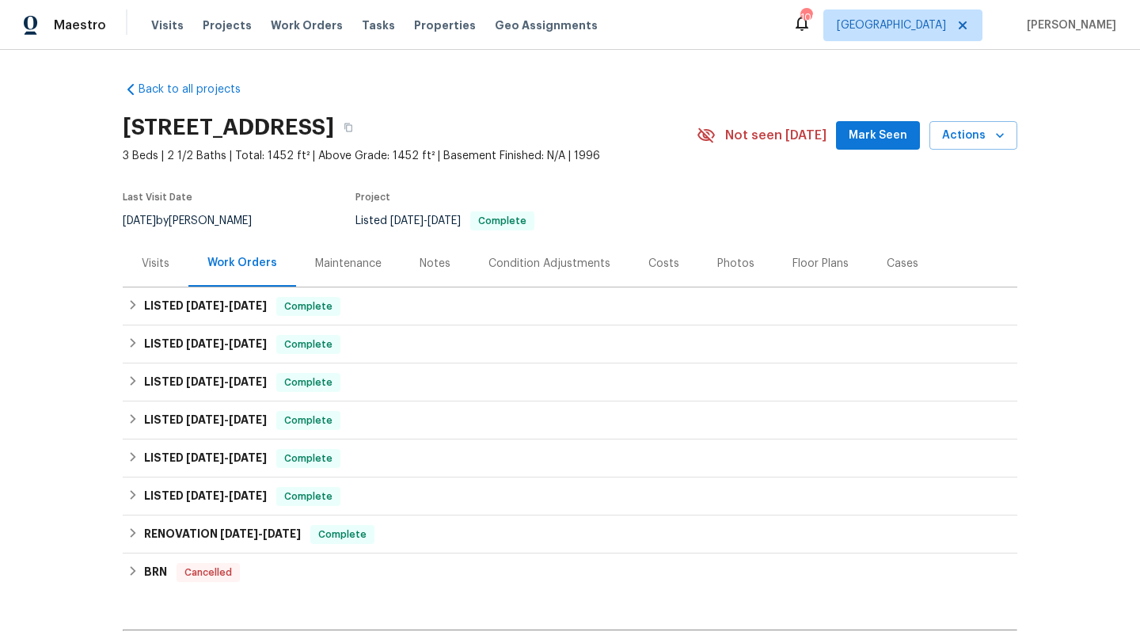
click at [165, 269] on div "Visits" at bounding box center [156, 264] width 28 height 16
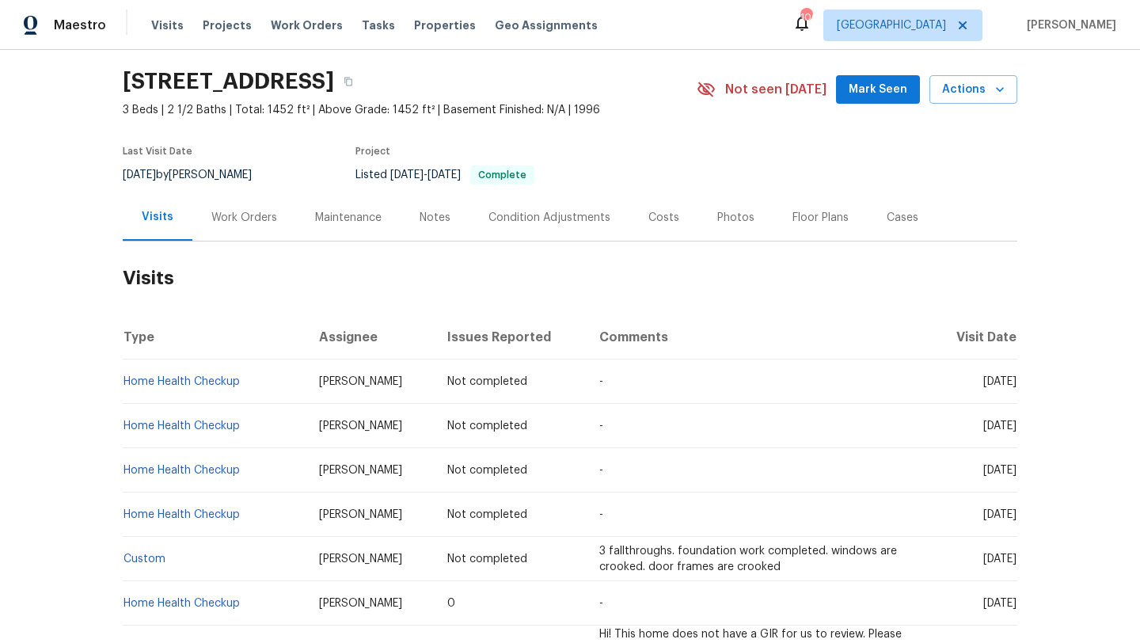
scroll to position [48, 0]
click at [248, 570] on td "Custom" at bounding box center [215, 557] width 184 height 44
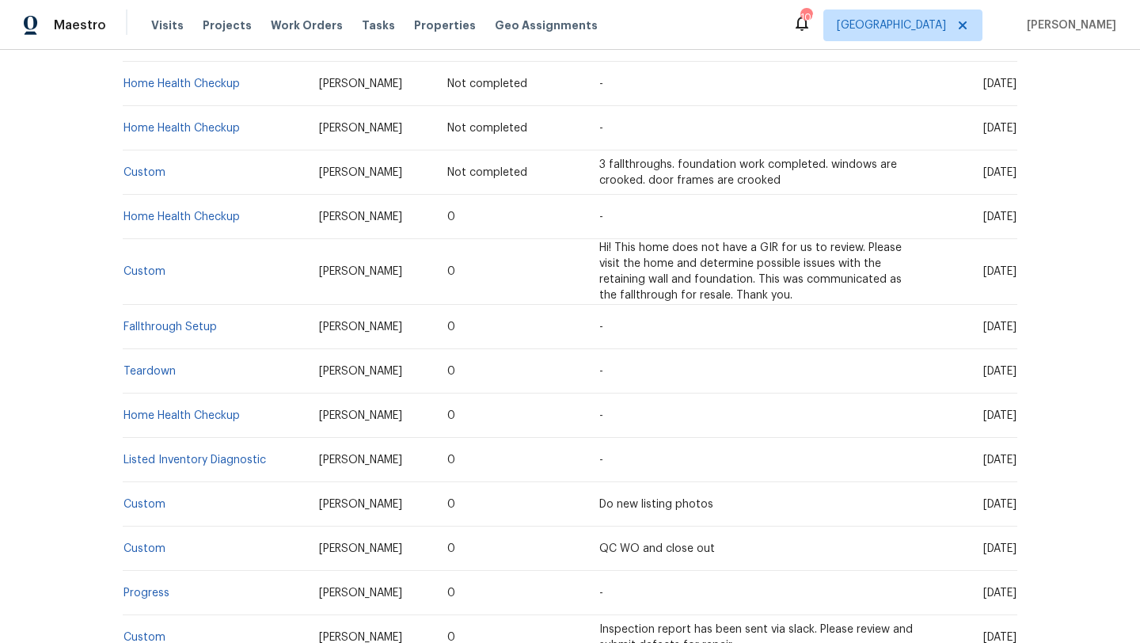
scroll to position [437, 0]
